Goal: Information Seeking & Learning: Find specific fact

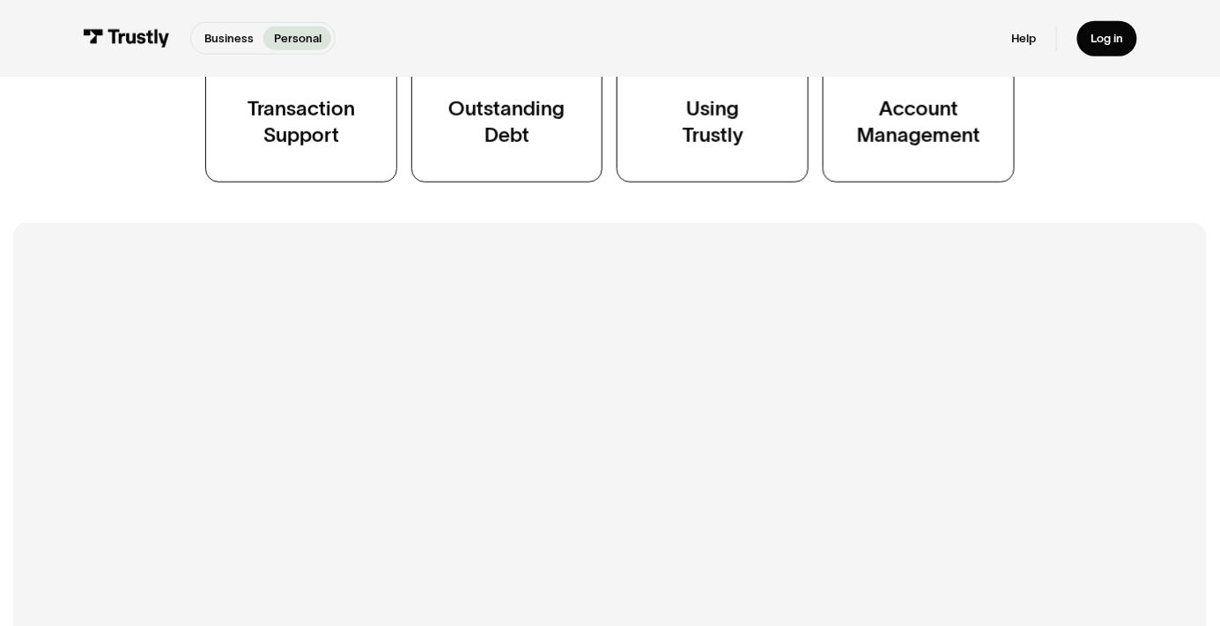
scroll to position [493, 0]
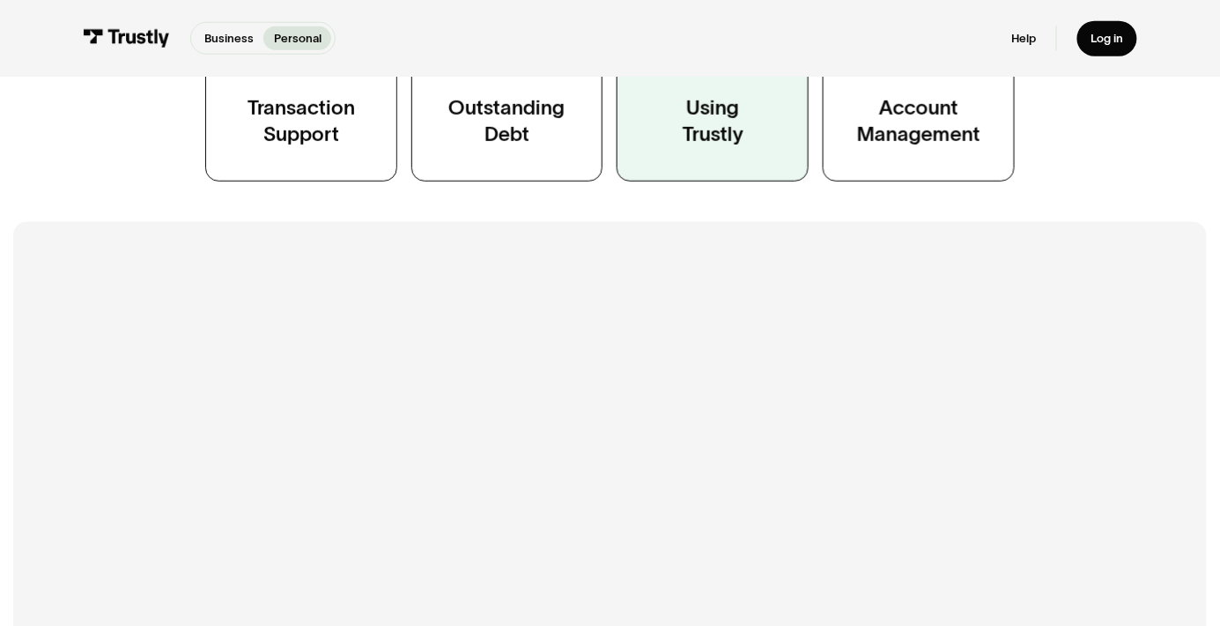
click at [809, 181] on link "Using Trustly" at bounding box center [713, 60] width 192 height 242
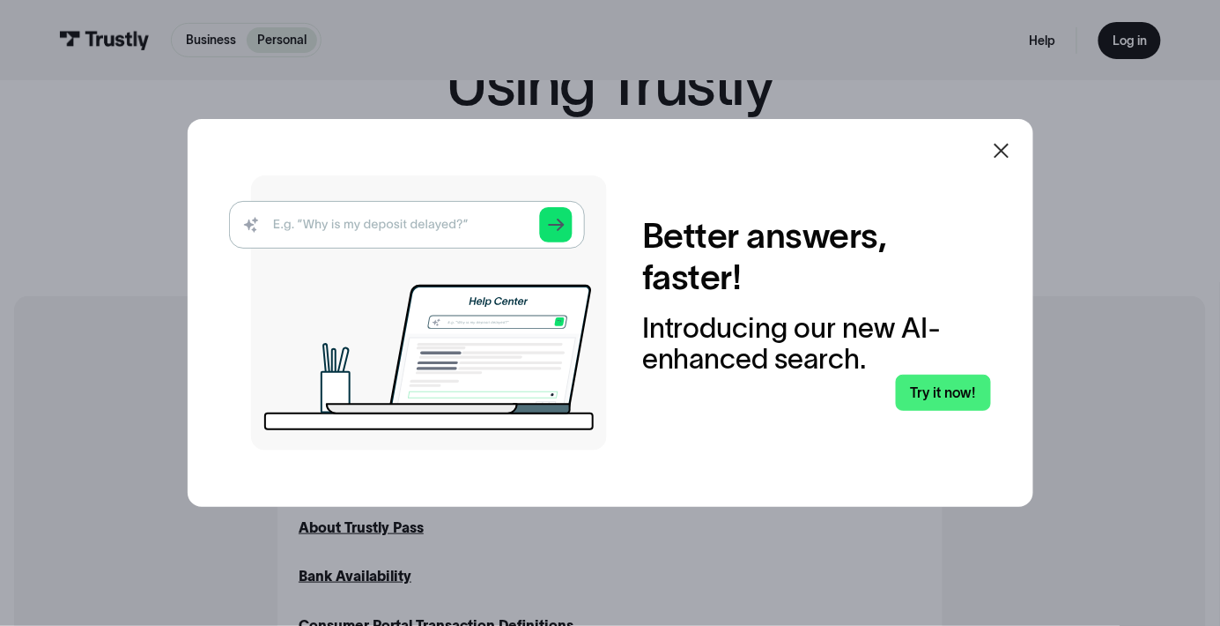
scroll to position [169, 0]
click at [1003, 140] on div at bounding box center [1001, 150] width 21 height 21
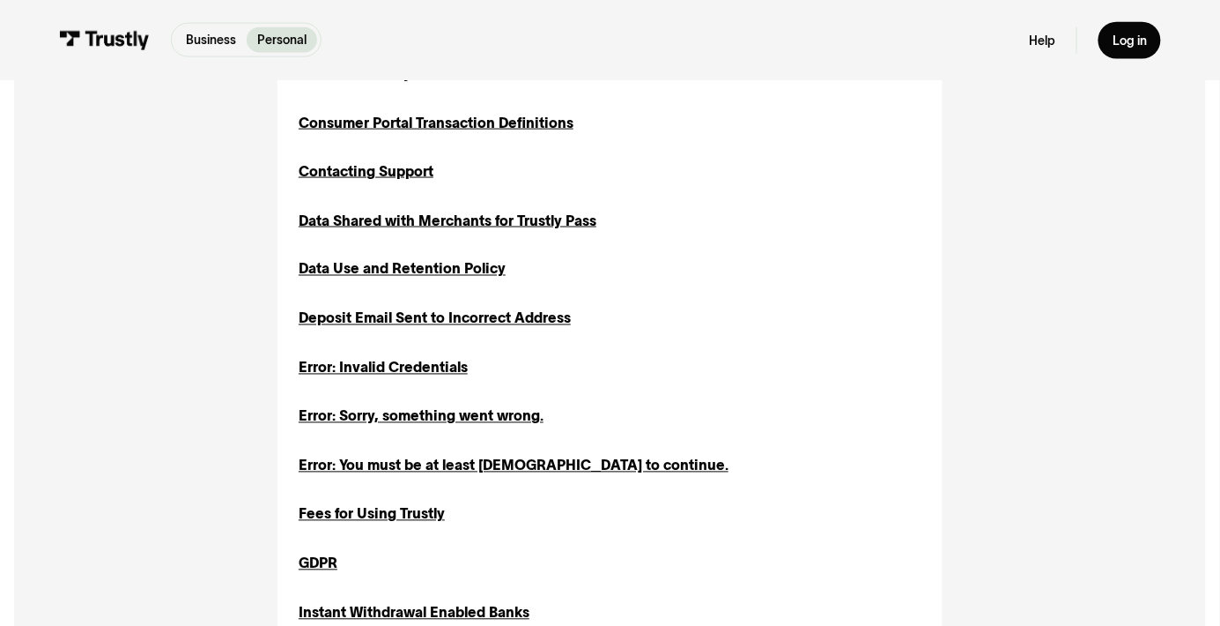
scroll to position [670, 0]
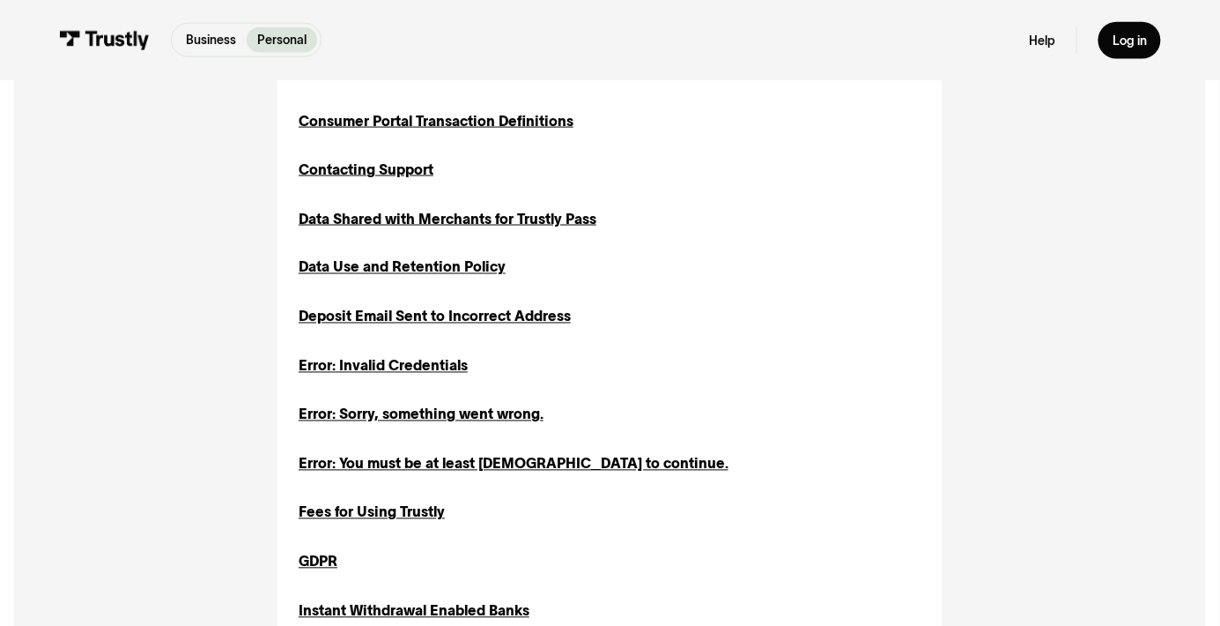
click at [299, 83] on div "Bank Availability" at bounding box center [355, 72] width 113 height 21
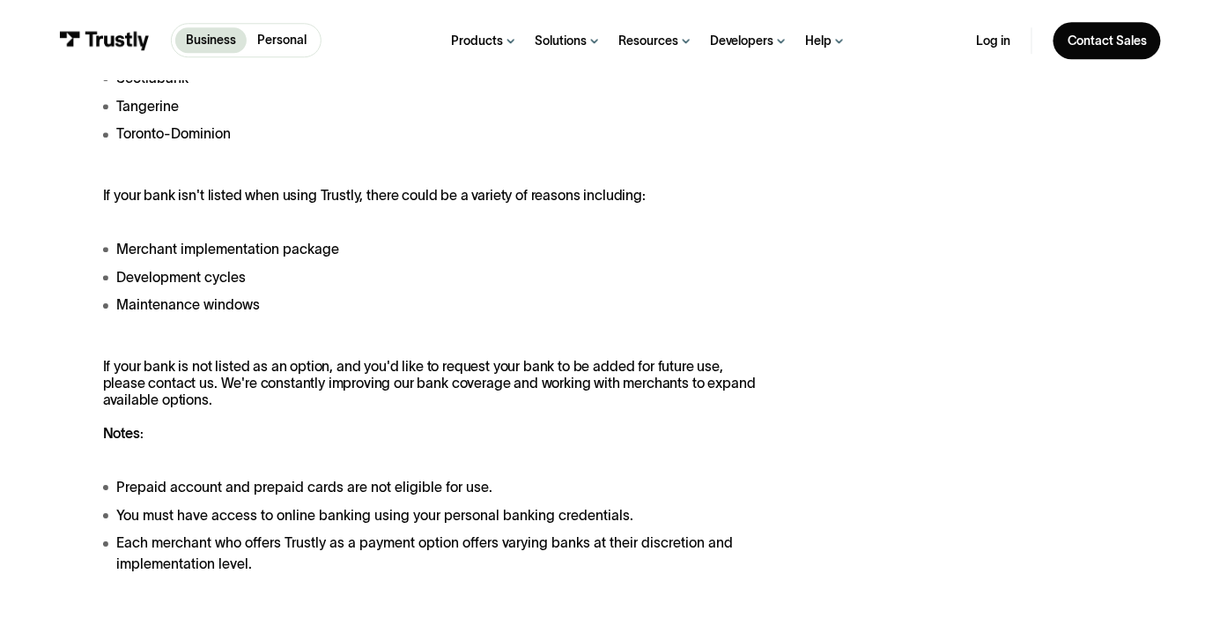
scroll to position [1352, 0]
